Goal: Find specific page/section: Find specific page/section

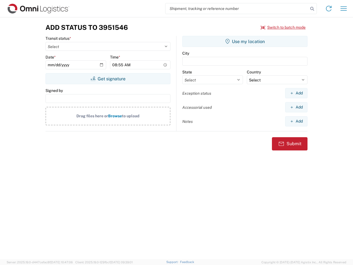
click at [237, 9] on input "search" at bounding box center [236, 8] width 143 height 10
click at [312, 9] on icon at bounding box center [312, 9] width 8 height 8
click at [329, 9] on icon at bounding box center [328, 8] width 9 height 9
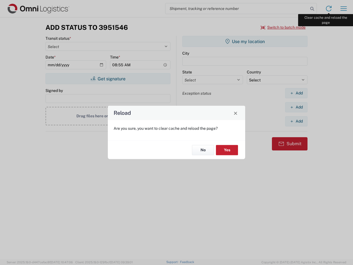
click at [344, 9] on div "Reload Are you sure, you want to clear cache and reload the page? No Yes" at bounding box center [176, 132] width 353 height 265
click at [283, 27] on div "Reload Are you sure, you want to clear cache and reload the page? No Yes" at bounding box center [176, 132] width 353 height 265
click at [108, 79] on div "Reload Are you sure, you want to clear cache and reload the page? No Yes" at bounding box center [176, 132] width 353 height 265
click at [245, 41] on div "Reload Are you sure, you want to clear cache and reload the page? No Yes" at bounding box center [176, 132] width 353 height 265
click at [296, 93] on div "Reload Are you sure, you want to clear cache and reload the page? No Yes" at bounding box center [176, 132] width 353 height 265
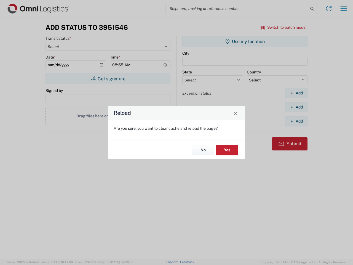
click at [296, 107] on div "Reload Are you sure, you want to clear cache and reload the page? No Yes" at bounding box center [176, 132] width 353 height 265
click at [296, 121] on div "Reload Are you sure, you want to clear cache and reload the page? No Yes" at bounding box center [176, 132] width 353 height 265
